Goal: Task Accomplishment & Management: Use online tool/utility

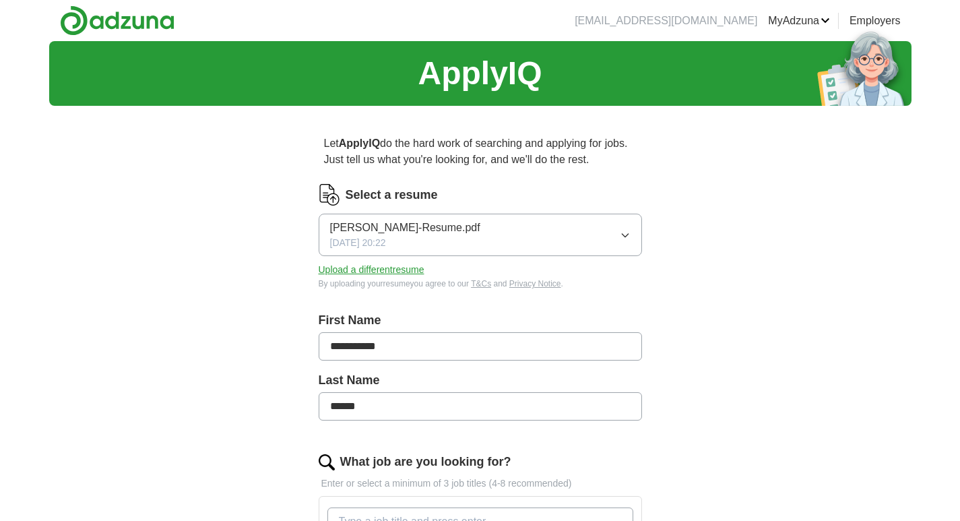
click at [577, 242] on button "[PERSON_NAME]-Resume.pdf [DATE] 20:22" at bounding box center [480, 235] width 323 height 42
click at [431, 309] on form "**********" at bounding box center [480, 529] width 323 height 690
click at [373, 271] on button "Upload a different resume" at bounding box center [372, 270] width 106 height 14
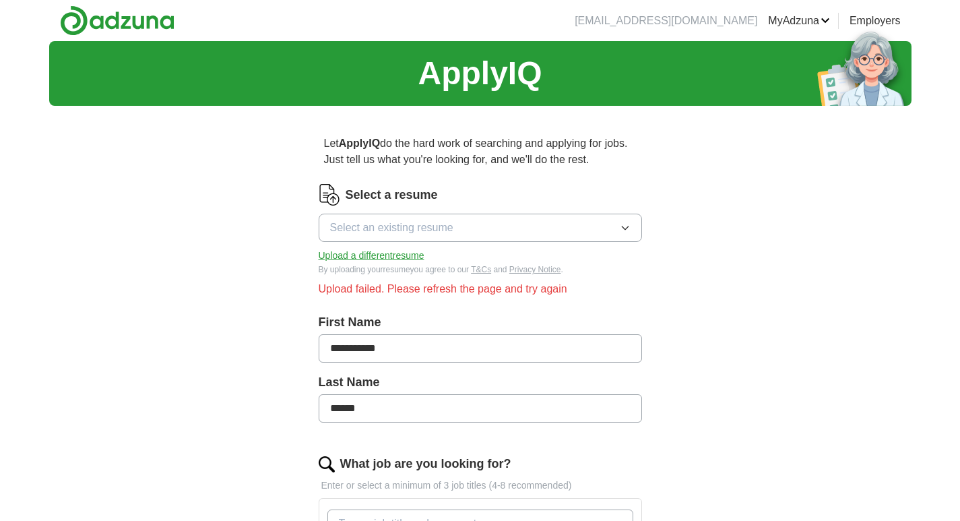
click at [404, 255] on button "Upload a different resume" at bounding box center [372, 256] width 106 height 14
click at [441, 232] on span "Select an existing resume" at bounding box center [391, 228] width 123 height 16
click at [428, 261] on span "[PERSON_NAME]-Resume.pdf" at bounding box center [405, 259] width 150 height 16
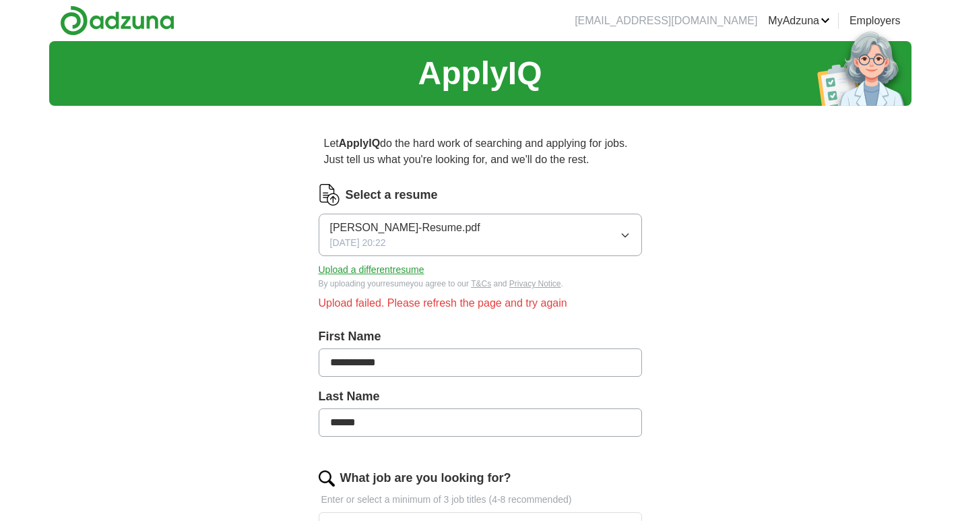
click at [412, 270] on button "Upload a different resume" at bounding box center [372, 270] width 106 height 14
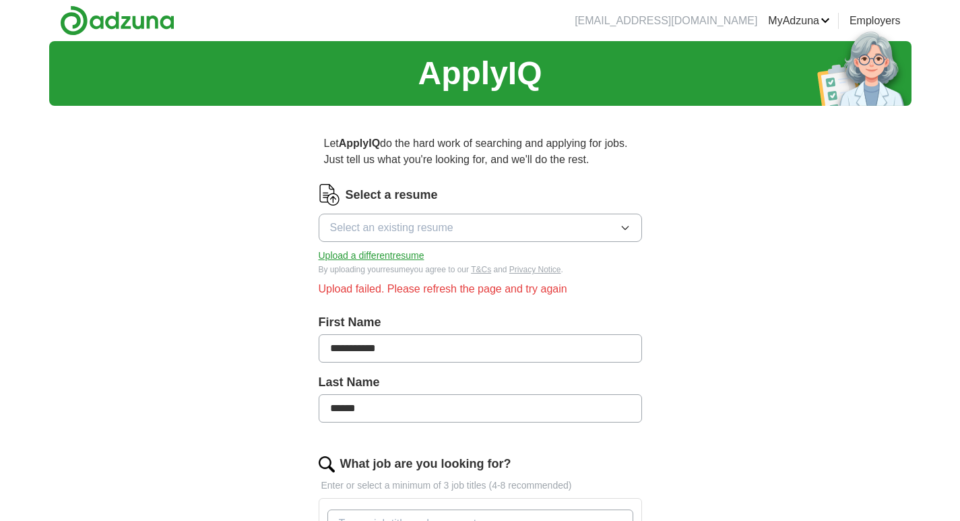
click at [0, 0] on link "Resumes" at bounding box center [0, 0] width 0 height 0
